Goal: Task Accomplishment & Management: Use online tool/utility

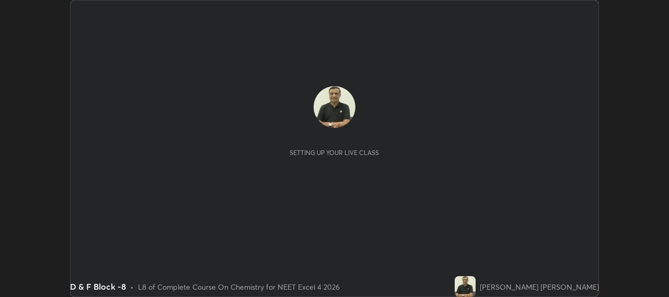
scroll to position [297, 668]
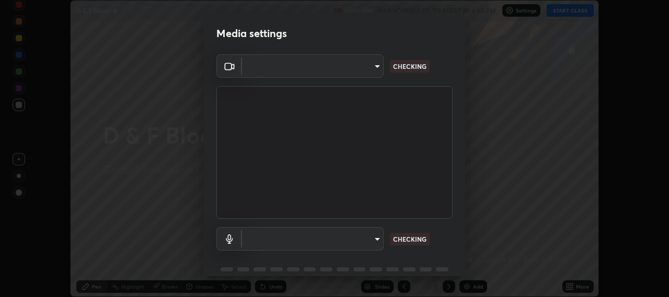
type input "b317e01ce44dabc3be8dd9fbd21c4c94838353ba5ba3926cf423050bf086703d"
type input "c3919e96a5ab5b599c6855178749ec7a7a8a003fead2dd7e2b47559334d8e3b5"
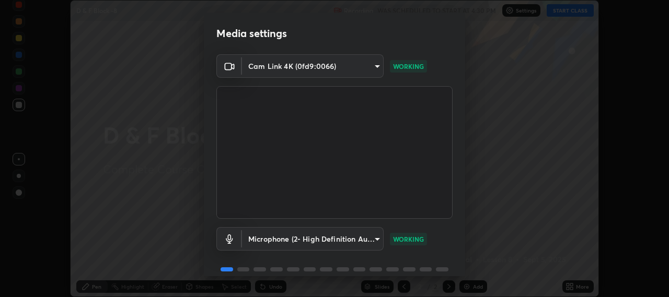
scroll to position [45, 0]
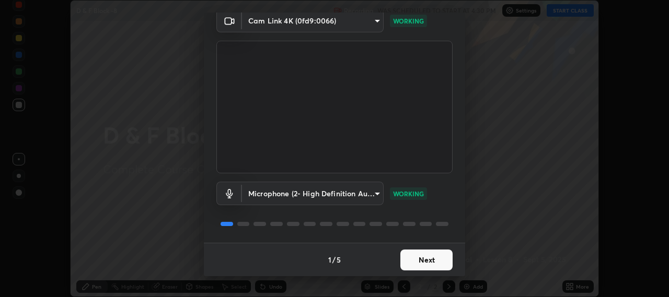
click at [429, 259] on button "Next" at bounding box center [426, 260] width 52 height 21
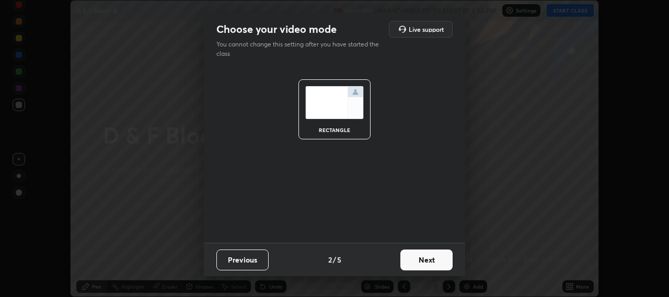
click at [426, 261] on button "Next" at bounding box center [426, 260] width 52 height 21
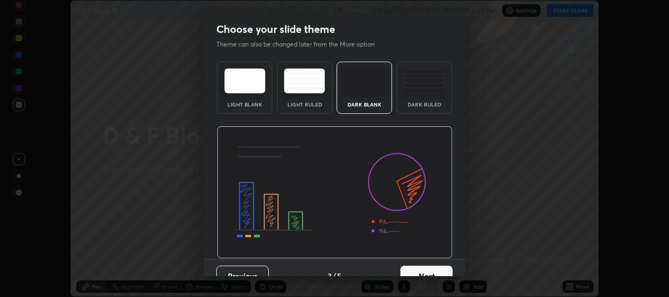
click at [421, 270] on button "Next" at bounding box center [426, 276] width 52 height 21
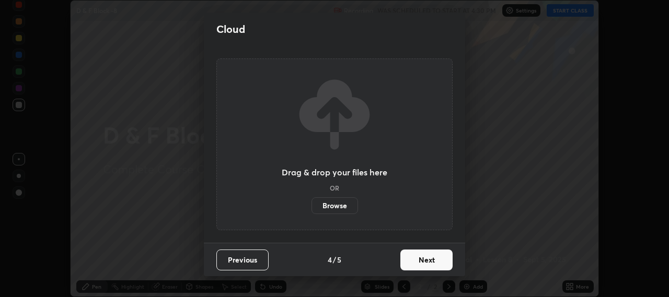
click at [334, 206] on label "Browse" at bounding box center [334, 205] width 46 height 17
click at [311, 206] on input "Browse" at bounding box center [311, 205] width 0 height 17
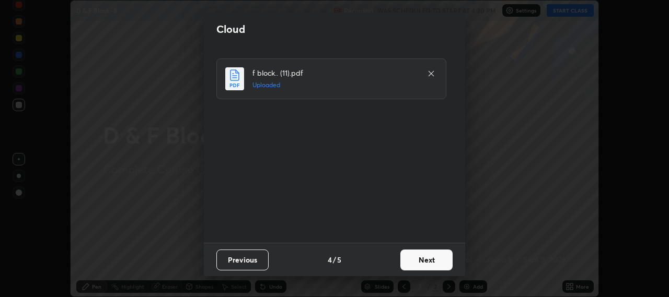
click at [426, 260] on button "Next" at bounding box center [426, 260] width 52 height 21
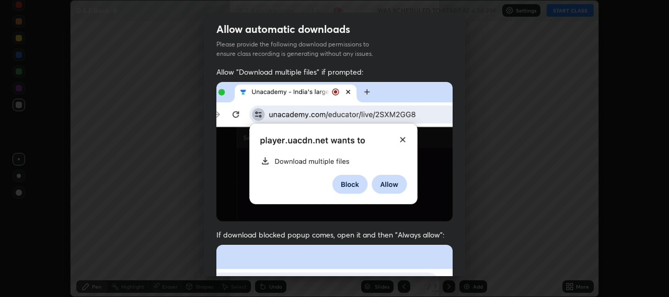
scroll to position [231, 0]
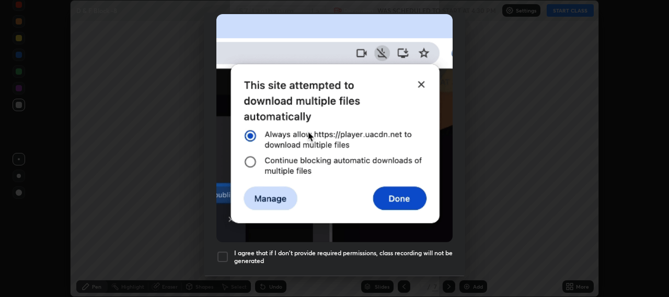
click at [466, 270] on div "Allow automatic downloads Please provide the following download permissions to …" at bounding box center [334, 148] width 669 height 297
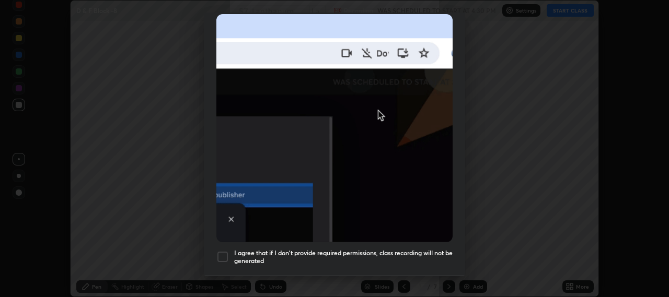
click at [225, 252] on div at bounding box center [222, 257] width 13 height 13
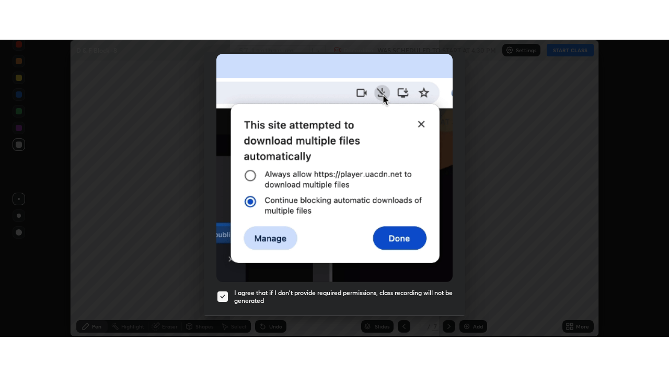
scroll to position [259, 0]
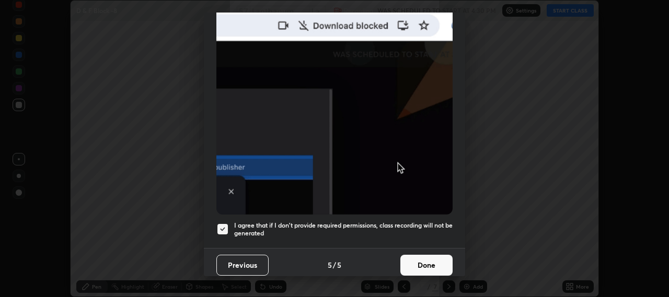
click at [424, 262] on button "Done" at bounding box center [426, 265] width 52 height 21
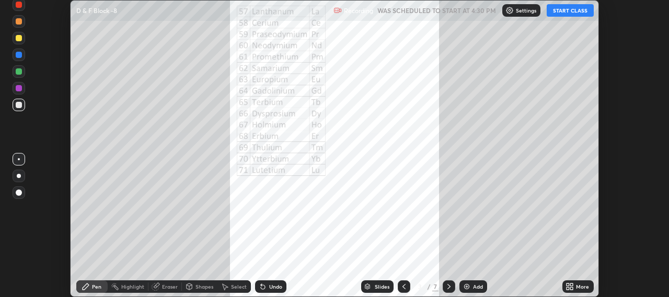
click at [572, 283] on icon at bounding box center [569, 287] width 8 height 8
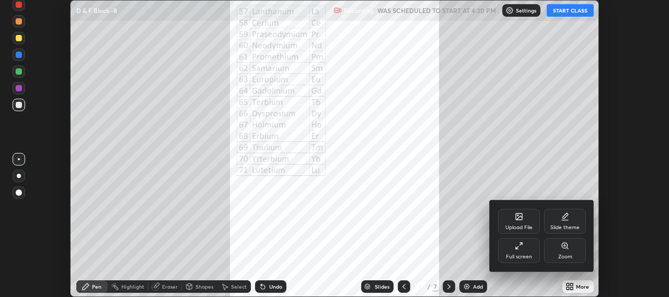
click at [519, 250] on div "Full screen" at bounding box center [519, 250] width 42 height 25
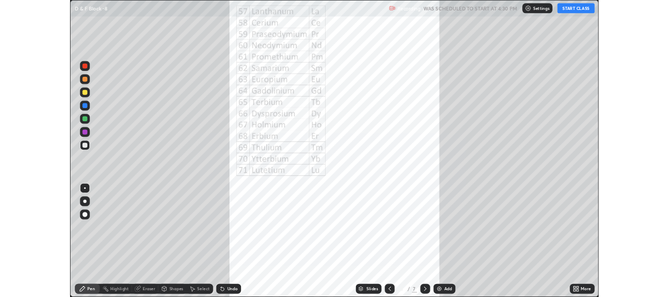
scroll to position [376, 669]
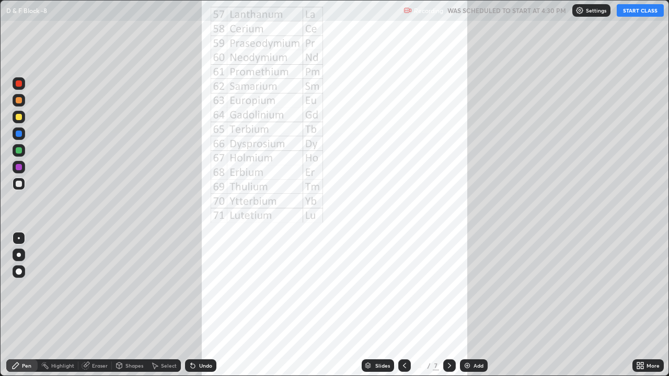
click at [637, 11] on button "START CLASS" at bounding box center [639, 10] width 47 height 13
click at [18, 150] on div at bounding box center [19, 150] width 6 height 6
click at [14, 186] on div at bounding box center [19, 184] width 13 height 13
click at [643, 297] on icon at bounding box center [641, 367] width 3 height 3
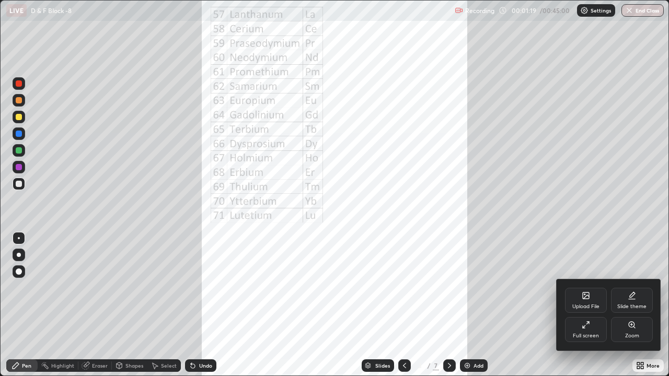
click at [636, 297] on div "Zoom" at bounding box center [632, 329] width 42 height 25
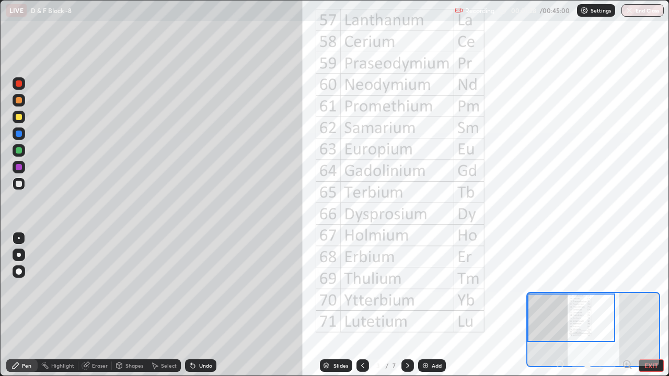
click at [19, 150] on div at bounding box center [19, 150] width 6 height 6
click at [19, 116] on div at bounding box center [19, 117] width 6 height 6
click at [528, 297] on div at bounding box center [571, 318] width 88 height 49
click at [527, 297] on div at bounding box center [571, 318] width 88 height 49
click at [527, 297] on div at bounding box center [593, 329] width 134 height 75
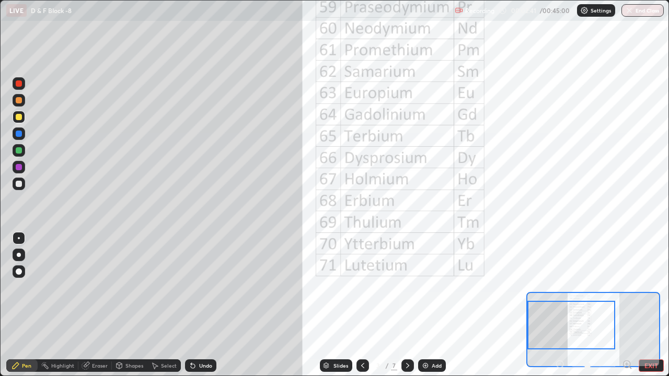
click at [527, 297] on div at bounding box center [593, 329] width 134 height 75
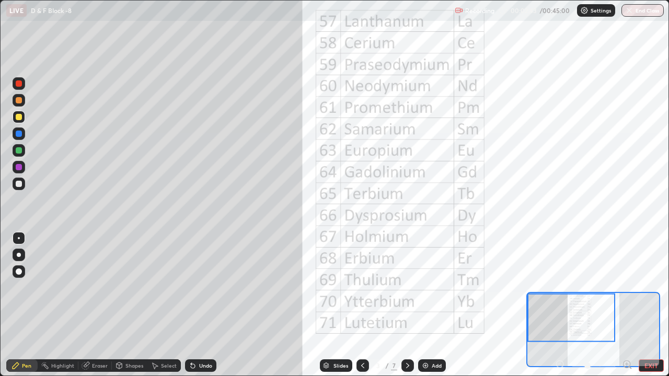
click at [527, 297] on div at bounding box center [593, 329] width 134 height 75
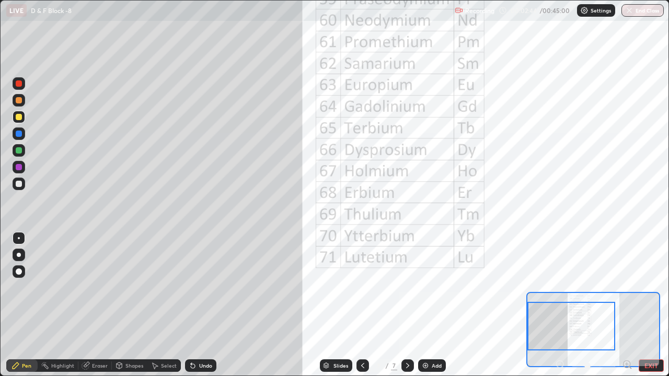
click at [526, 297] on div at bounding box center [593, 329] width 134 height 75
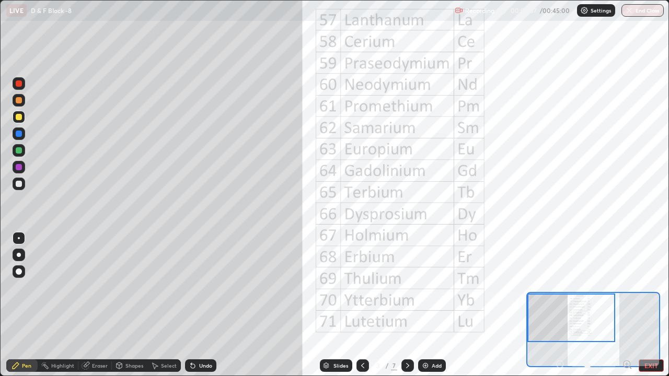
click at [15, 104] on div at bounding box center [19, 100] width 13 height 13
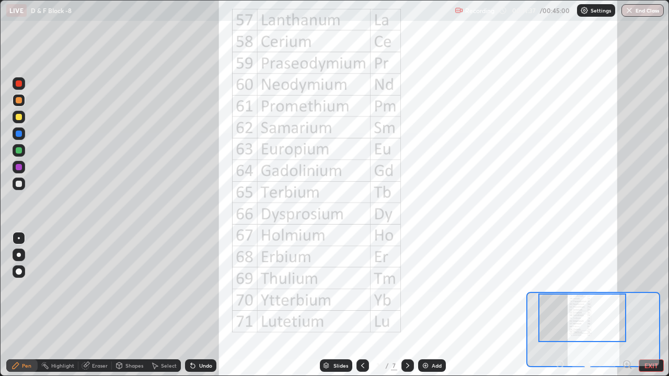
click at [15, 121] on div at bounding box center [19, 117] width 13 height 13
click at [407, 297] on icon at bounding box center [407, 365] width 8 height 8
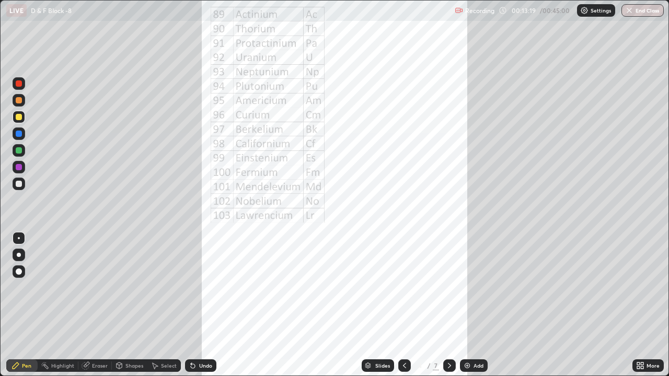
click at [641, 297] on icon at bounding box center [641, 367] width 3 height 3
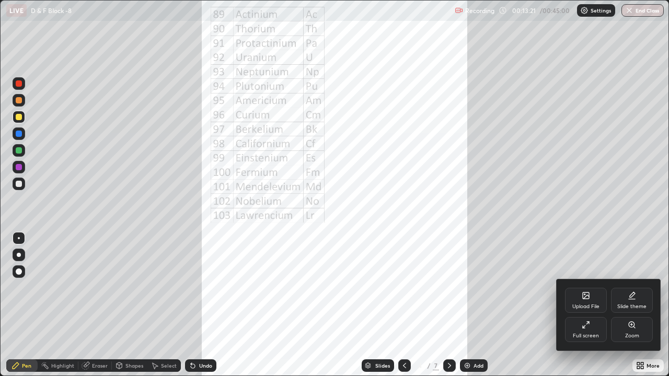
click at [632, 297] on icon at bounding box center [631, 325] width 8 height 8
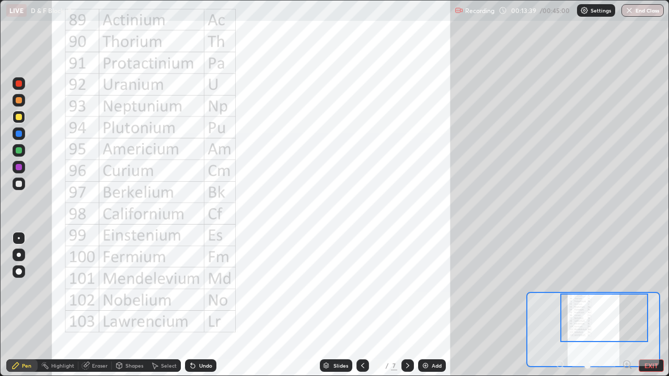
click at [17, 135] on div at bounding box center [19, 134] width 6 height 6
click at [94, 297] on div "Eraser" at bounding box center [100, 365] width 16 height 5
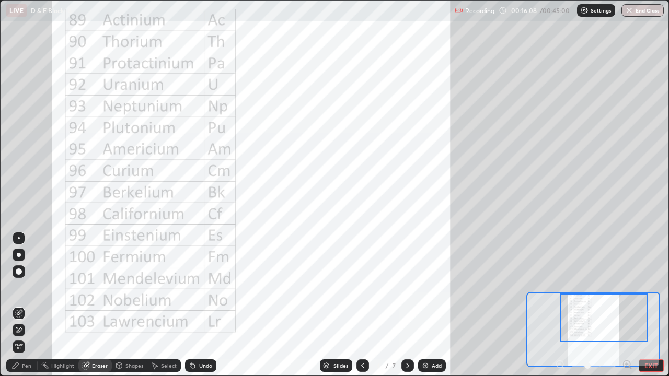
click at [25, 297] on div "Pen" at bounding box center [26, 365] width 9 height 5
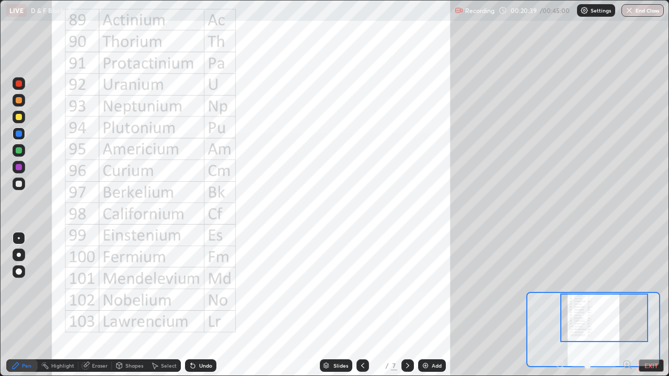
click at [429, 297] on div "Add" at bounding box center [432, 365] width 28 height 13
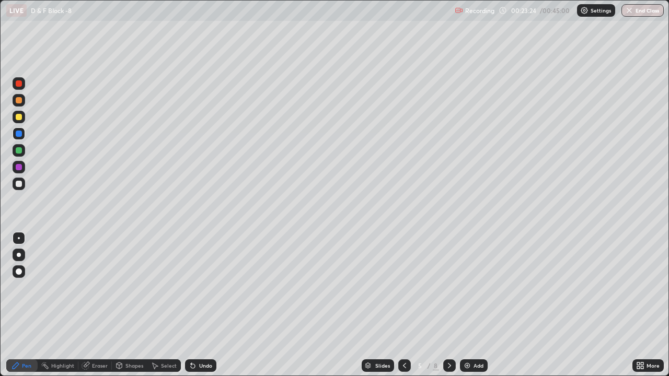
click at [448, 297] on icon at bounding box center [449, 365] width 3 height 5
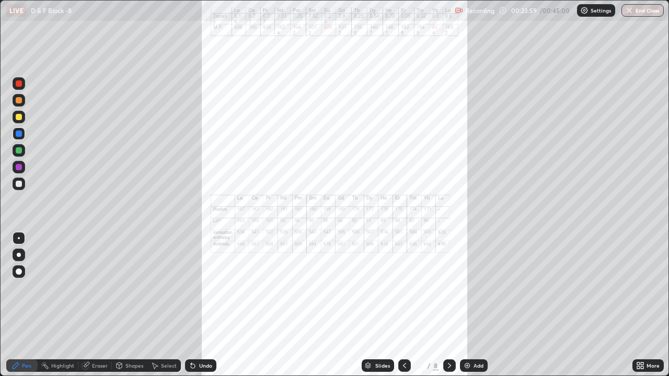
click at [641, 297] on icon at bounding box center [641, 367] width 3 height 3
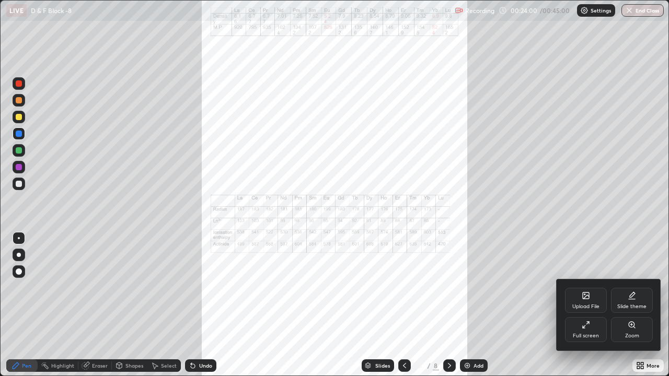
click at [631, 297] on icon at bounding box center [631, 325] width 8 height 8
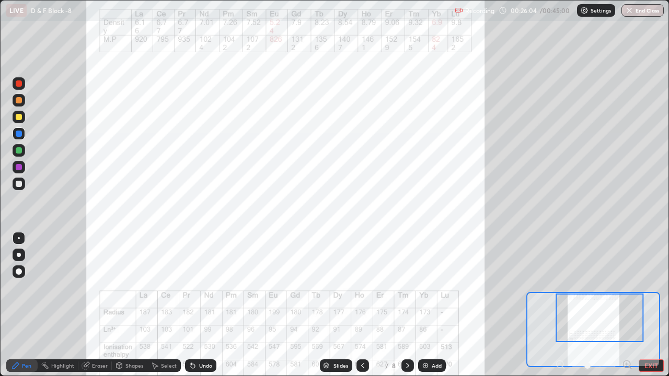
click at [274, 20] on div "LIVE D & F Block -8" at bounding box center [228, 10] width 444 height 21
click at [273, 20] on div "LIVE D & F Block -8" at bounding box center [228, 10] width 444 height 21
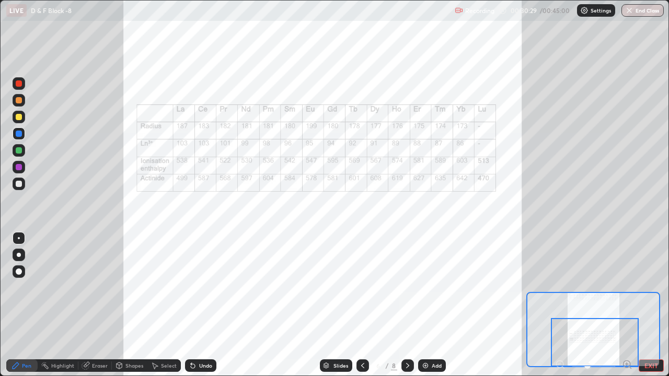
click at [406, 297] on icon at bounding box center [407, 365] width 8 height 8
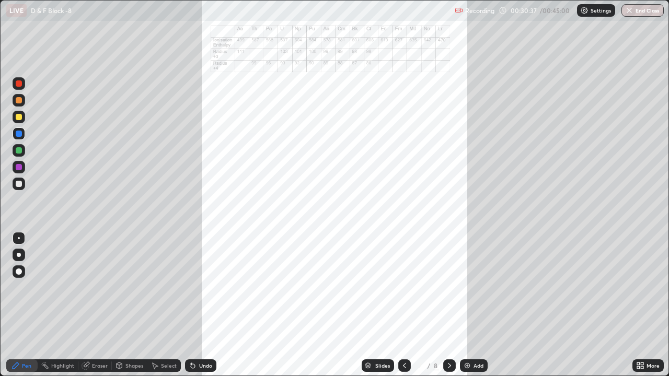
click at [647, 297] on div "More" at bounding box center [652, 365] width 13 height 5
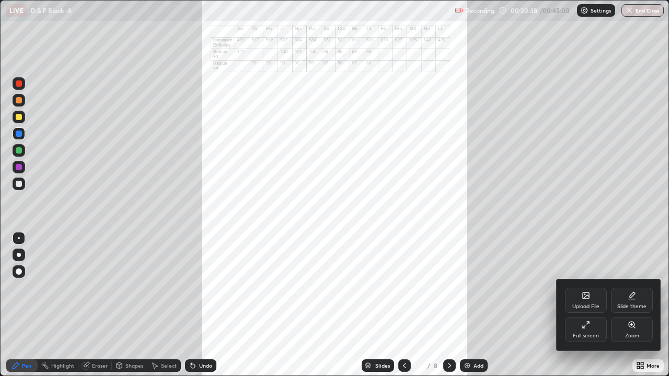
click at [632, 297] on div "Zoom" at bounding box center [632, 329] width 42 height 25
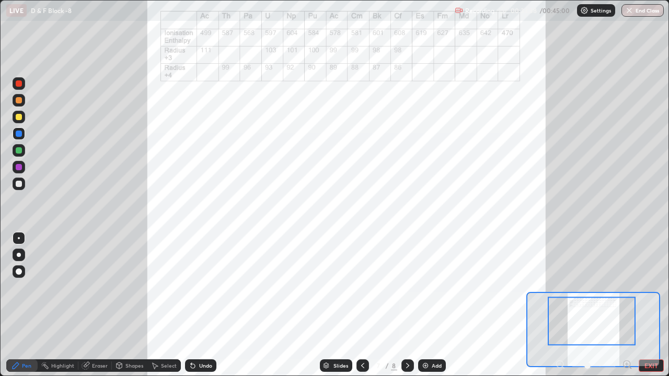
click at [361, 297] on icon at bounding box center [362, 365] width 8 height 8
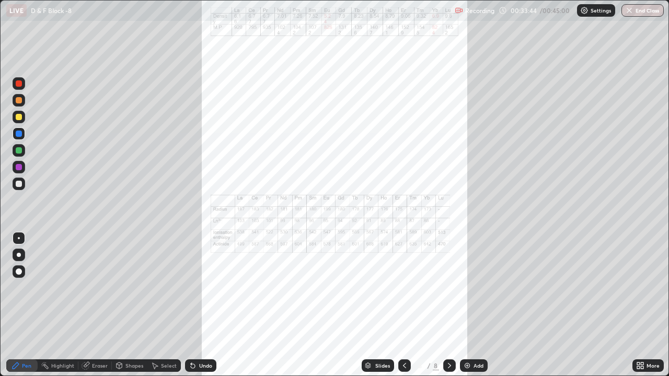
click at [403, 297] on icon at bounding box center [404, 365] width 8 height 8
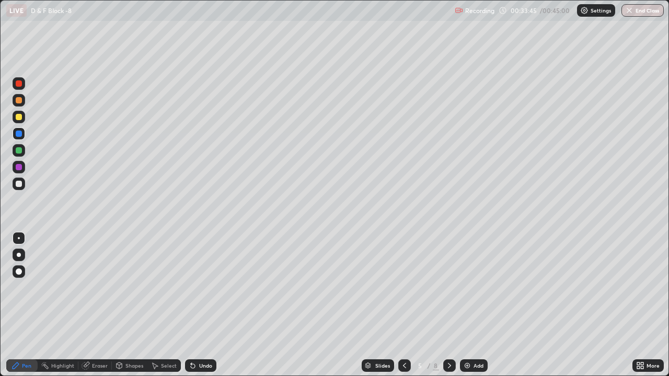
click at [403, 297] on icon at bounding box center [404, 365] width 8 height 8
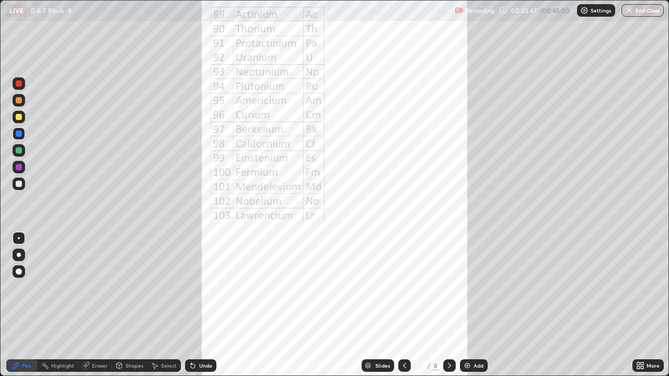
click at [448, 297] on icon at bounding box center [449, 365] width 8 height 8
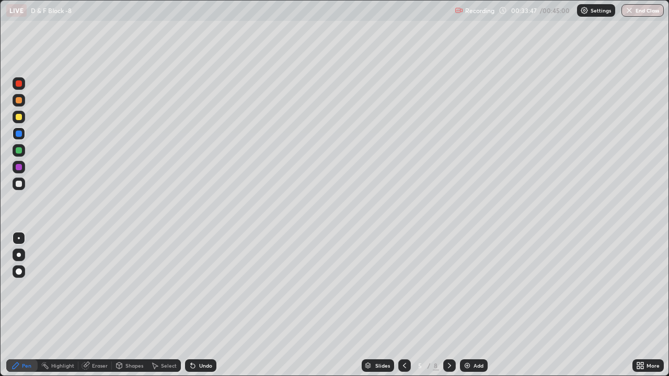
click at [448, 297] on icon at bounding box center [449, 365] width 8 height 8
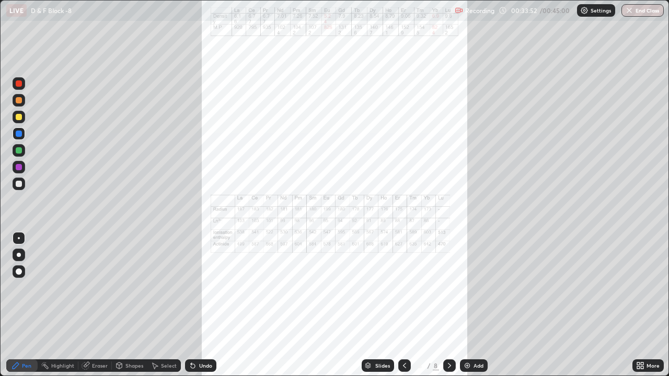
click at [448, 297] on icon at bounding box center [449, 365] width 8 height 8
click at [403, 297] on icon at bounding box center [404, 365] width 8 height 8
click at [447, 297] on icon at bounding box center [449, 365] width 8 height 8
click at [448, 297] on icon at bounding box center [449, 365] width 3 height 5
click at [403, 297] on icon at bounding box center [404, 365] width 8 height 8
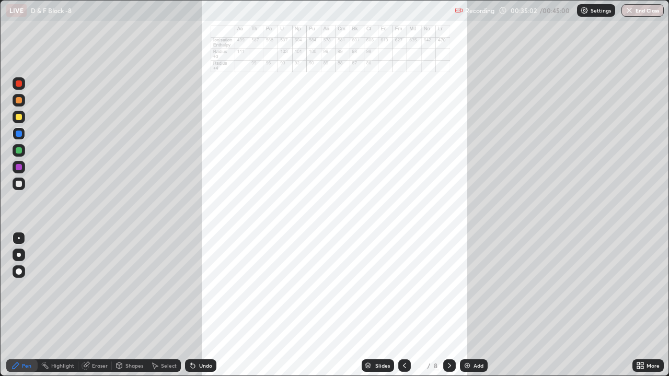
click at [401, 297] on icon at bounding box center [404, 365] width 8 height 8
click at [14, 168] on div at bounding box center [19, 167] width 13 height 13
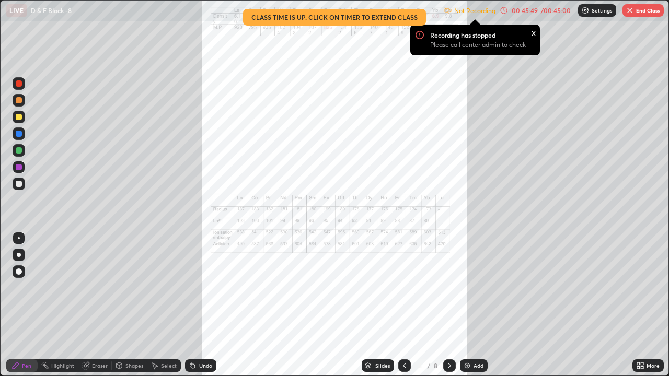
click at [639, 14] on button "End Class" at bounding box center [642, 10] width 41 height 13
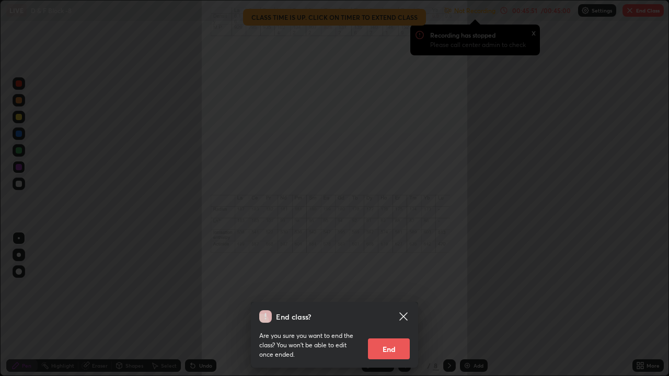
click at [393, 297] on button "End" at bounding box center [389, 348] width 42 height 21
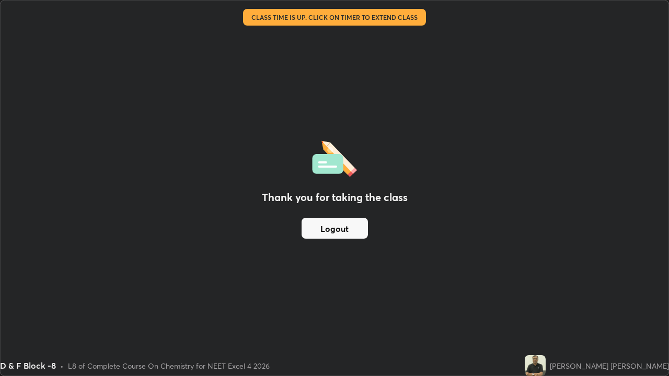
click at [341, 225] on button "Logout" at bounding box center [334, 228] width 66 height 21
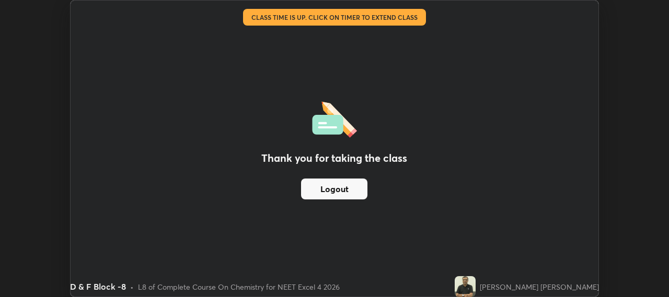
scroll to position [51935, 51564]
